Goal: Transaction & Acquisition: Purchase product/service

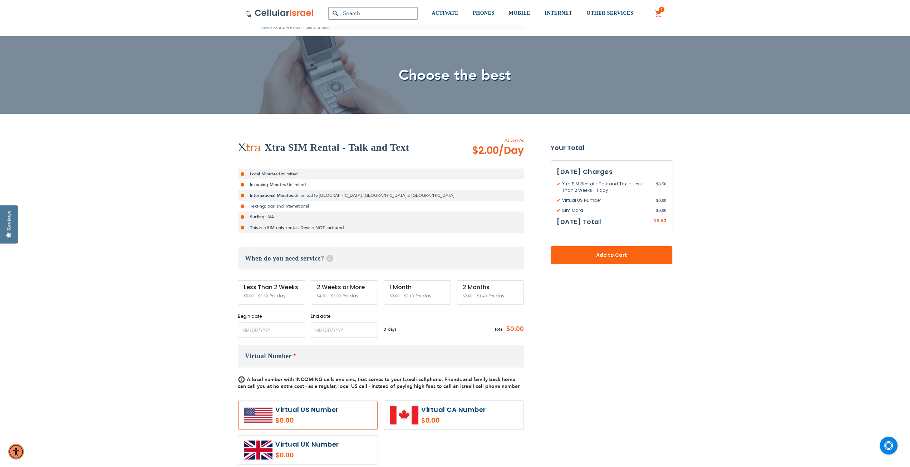
scroll to position [36, 0]
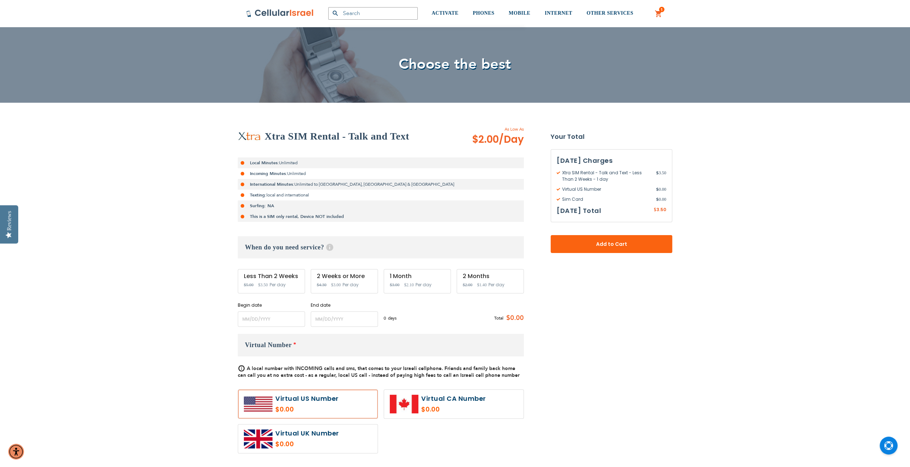
type input "[EMAIL_ADDRESS][DOMAIN_NAME]"
click at [276, 282] on span "Per day" at bounding box center [278, 284] width 16 height 6
click at [246, 320] on input "name" at bounding box center [271, 318] width 67 height 15
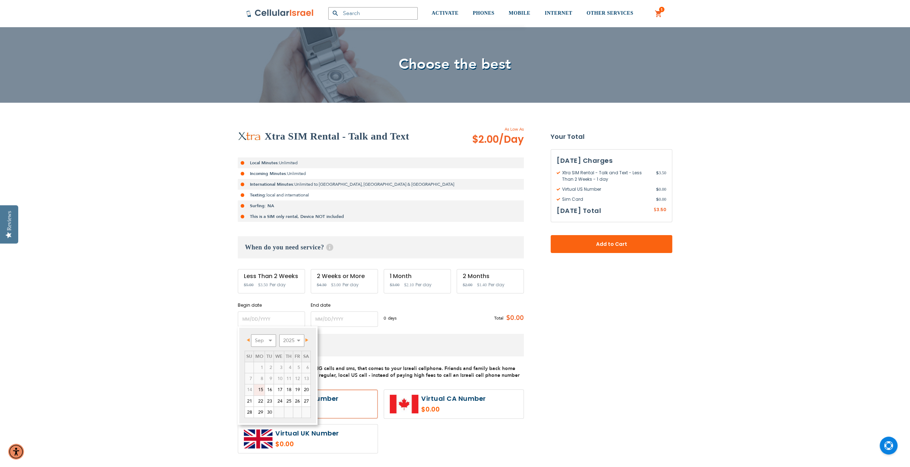
click at [307, 339] on span "Next" at bounding box center [306, 340] width 3 height 4
click at [261, 380] on link "6" at bounding box center [259, 378] width 11 height 11
type input "[DATE]"
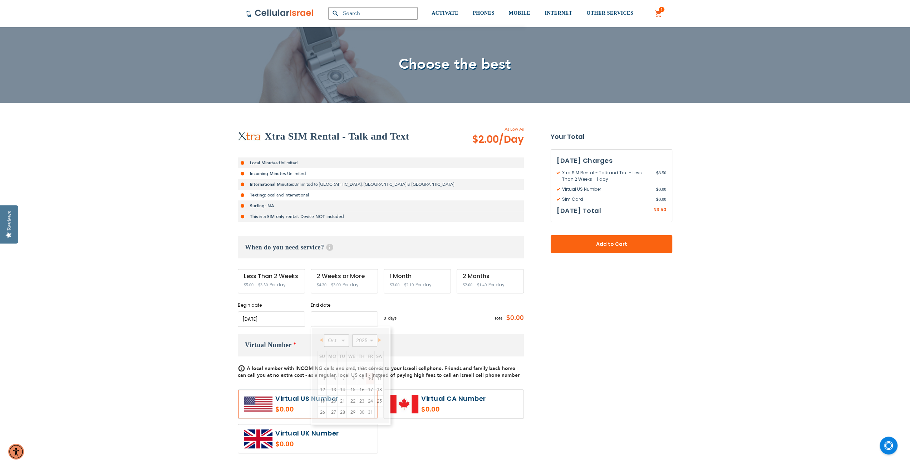
click at [343, 320] on input "name" at bounding box center [344, 318] width 67 height 15
click at [359, 389] on link "16" at bounding box center [361, 389] width 9 height 11
click at [316, 317] on input "name" at bounding box center [344, 318] width 67 height 15
click at [354, 390] on link "15" at bounding box center [352, 389] width 10 height 11
type input "[DATE]"
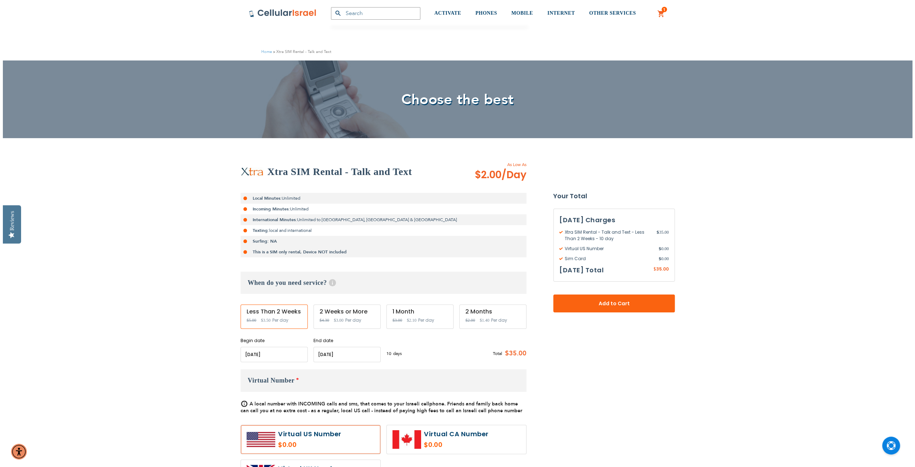
scroll to position [0, 0]
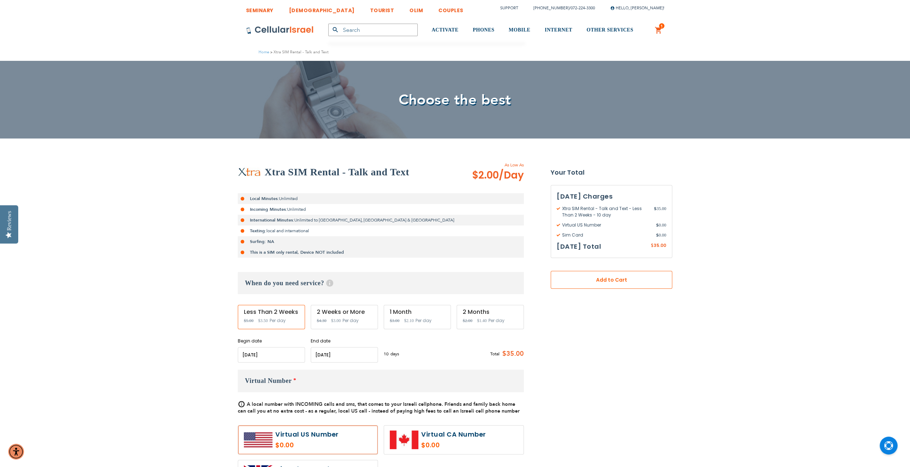
click at [600, 280] on span "Add to Cart" at bounding box center [611, 280] width 74 height 8
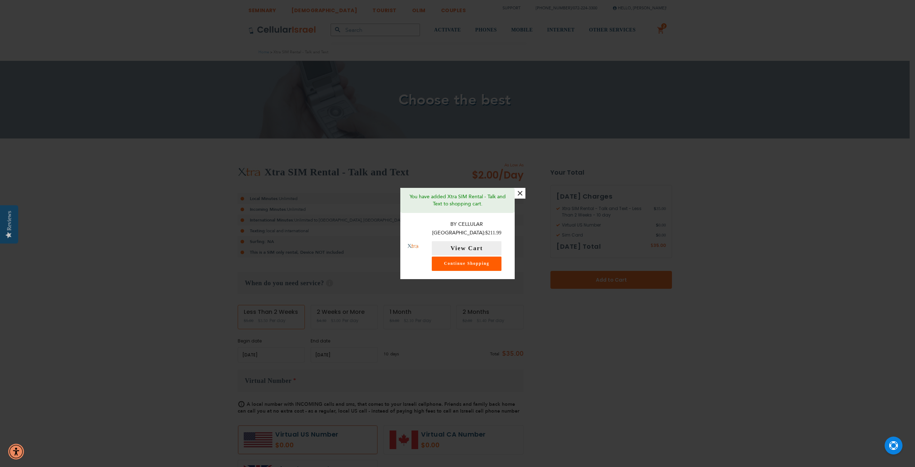
click at [478, 262] on link "Continue Shopping" at bounding box center [467, 263] width 70 height 14
